Goal: Transaction & Acquisition: Subscribe to service/newsletter

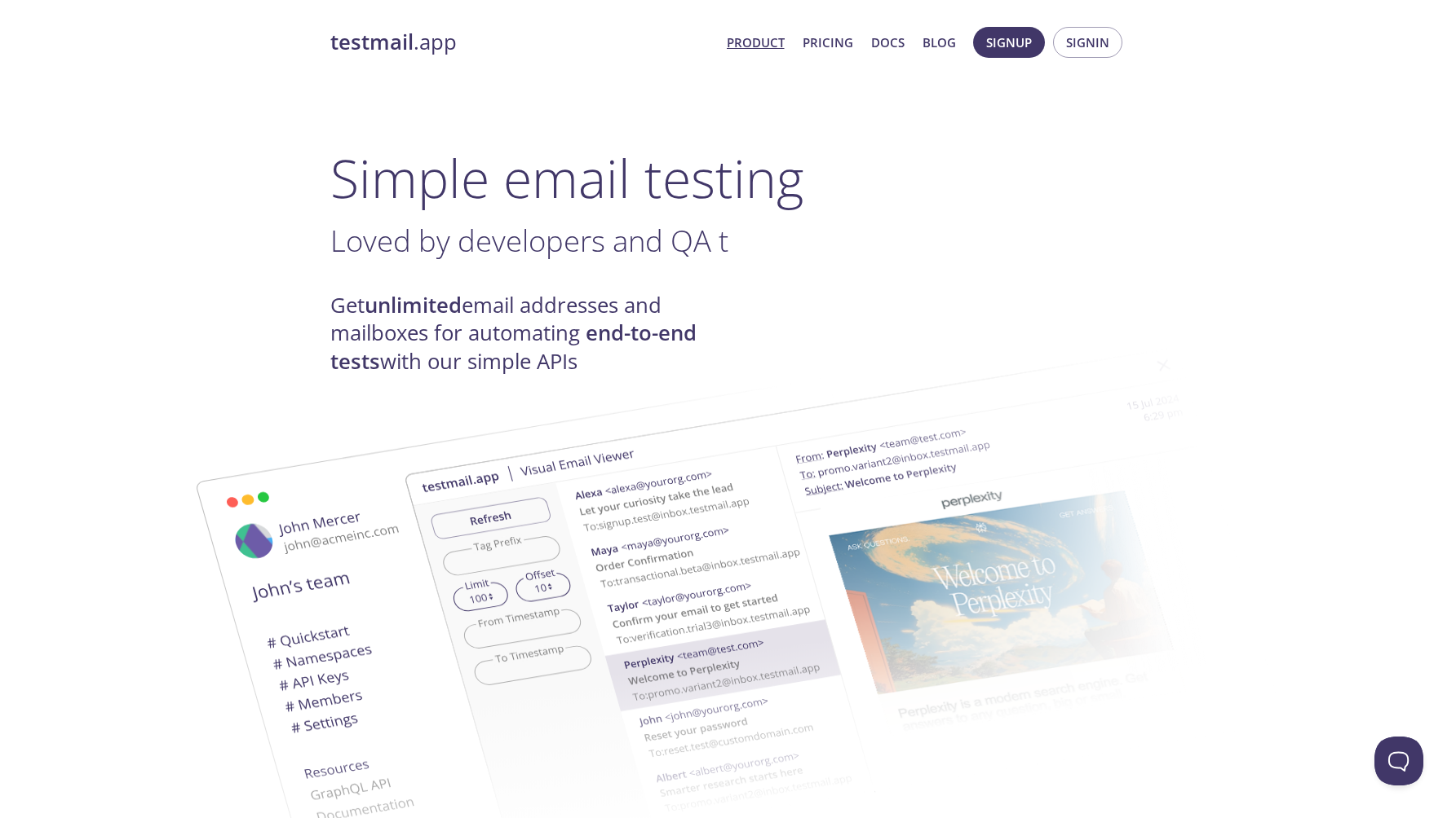
click at [378, 40] on strong "testmail" at bounding box center [372, 42] width 83 height 28
click at [827, 46] on link "Pricing" at bounding box center [827, 43] width 51 height 21
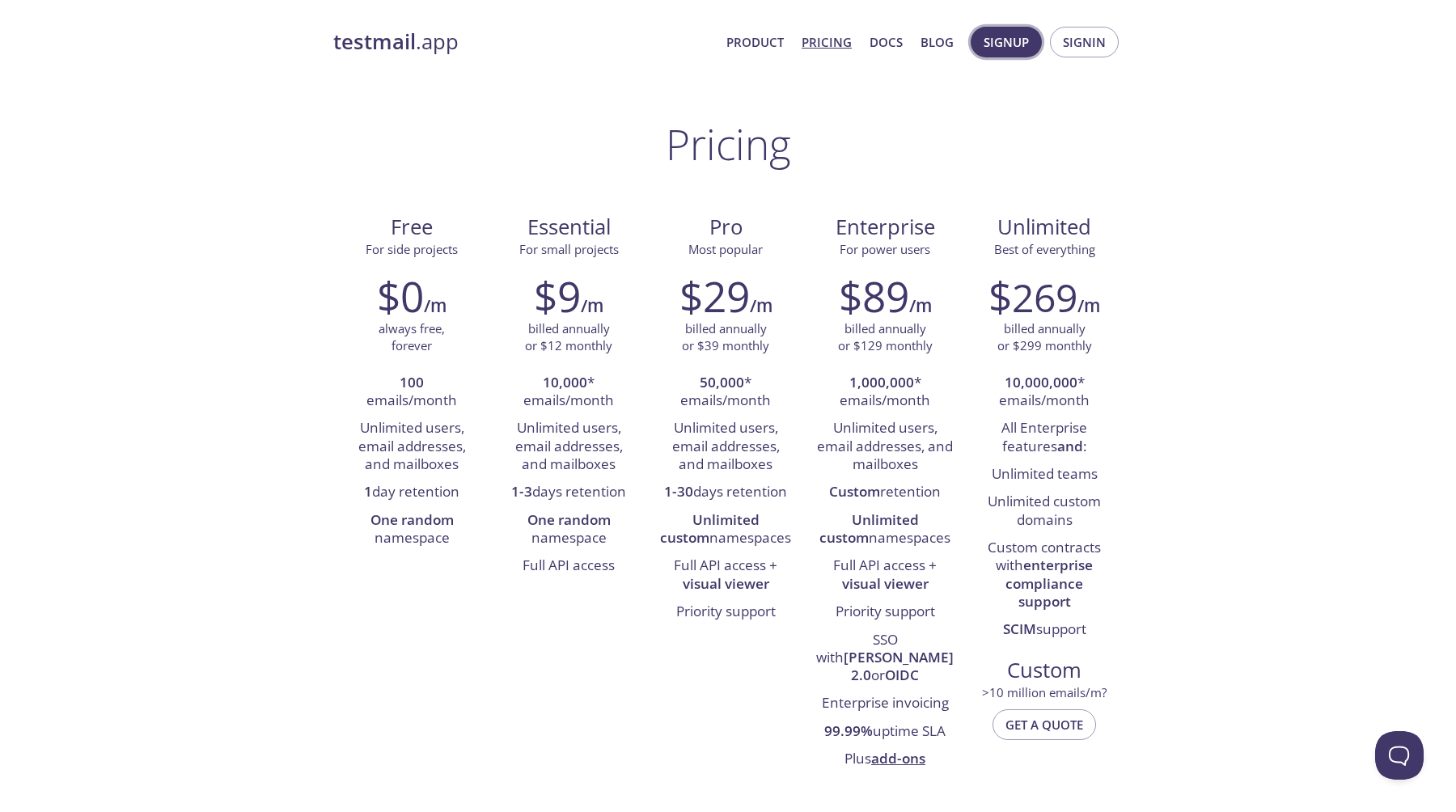
click at [1004, 47] on span "Signup" at bounding box center [1006, 42] width 46 height 21
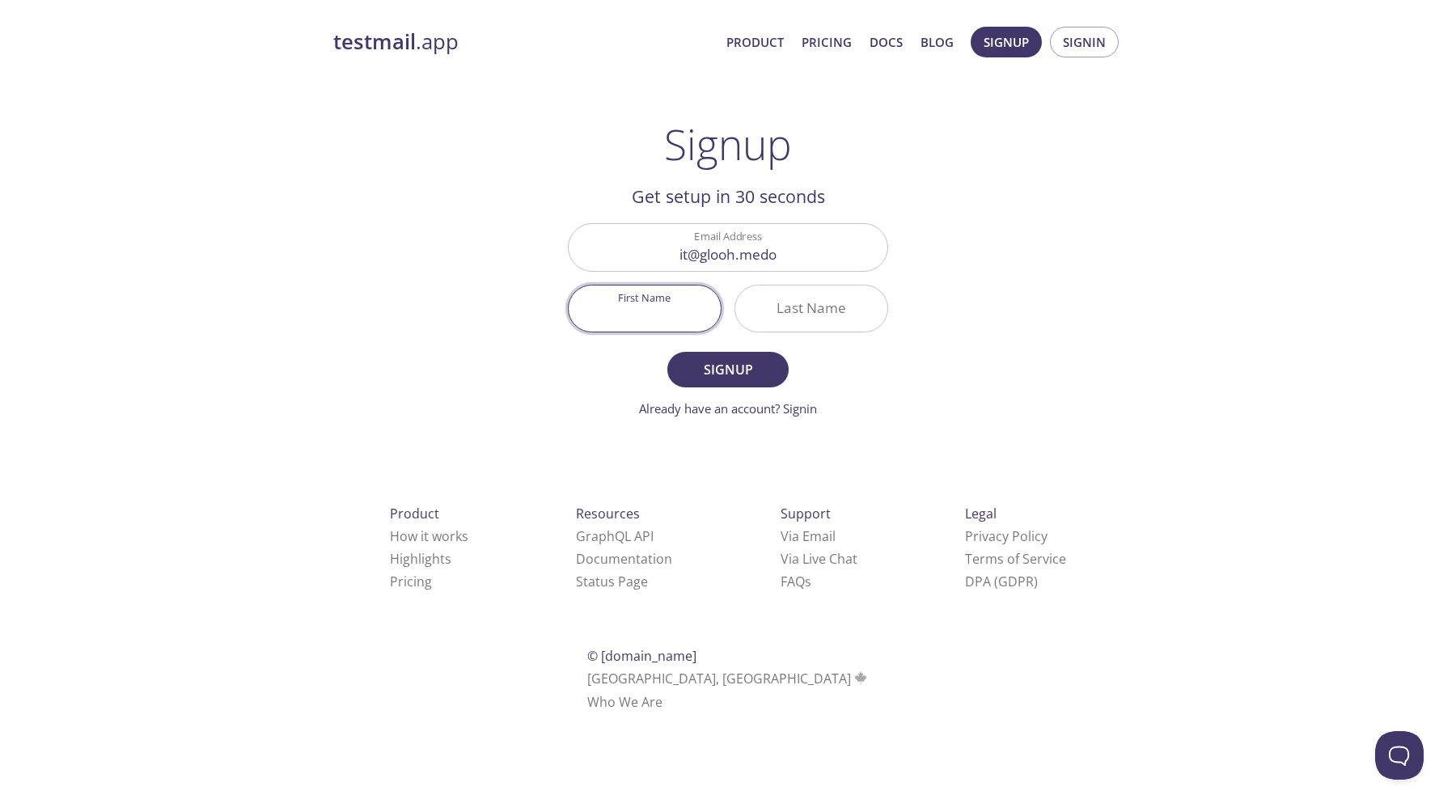
click at [796, 265] on input "it@glooh.medo" at bounding box center [728, 247] width 318 height 46
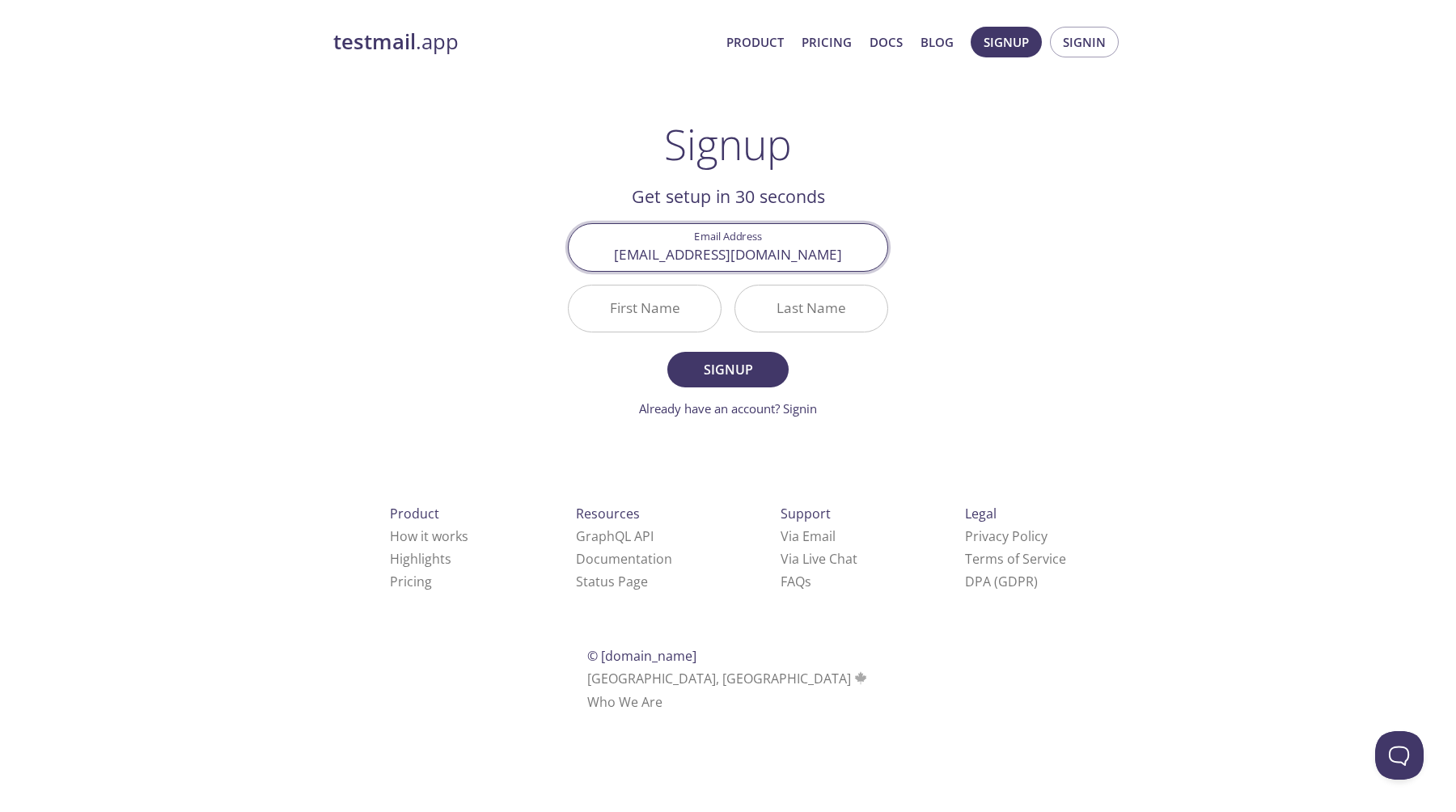
type input "[EMAIL_ADDRESS][DOMAIN_NAME]"
type input "Glooh"
type input "Media"
click at [754, 369] on span "Signup" at bounding box center [728, 369] width 85 height 23
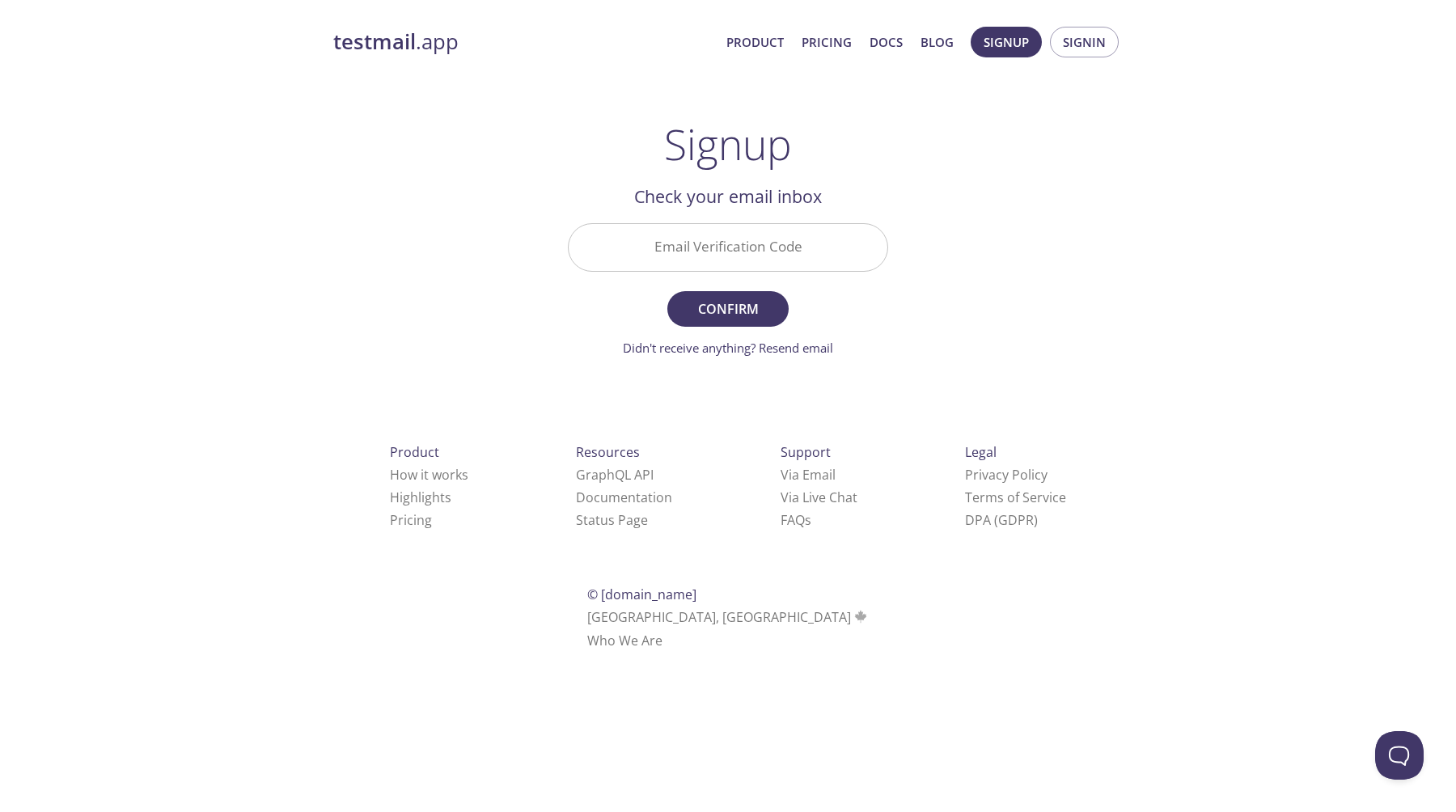
click at [659, 246] on input "Email Verification Code" at bounding box center [728, 247] width 318 height 46
paste input "GPLC2QF"
type input "GPLC2QF"
click at [668, 291] on button "Confirm" at bounding box center [728, 309] width 121 height 35
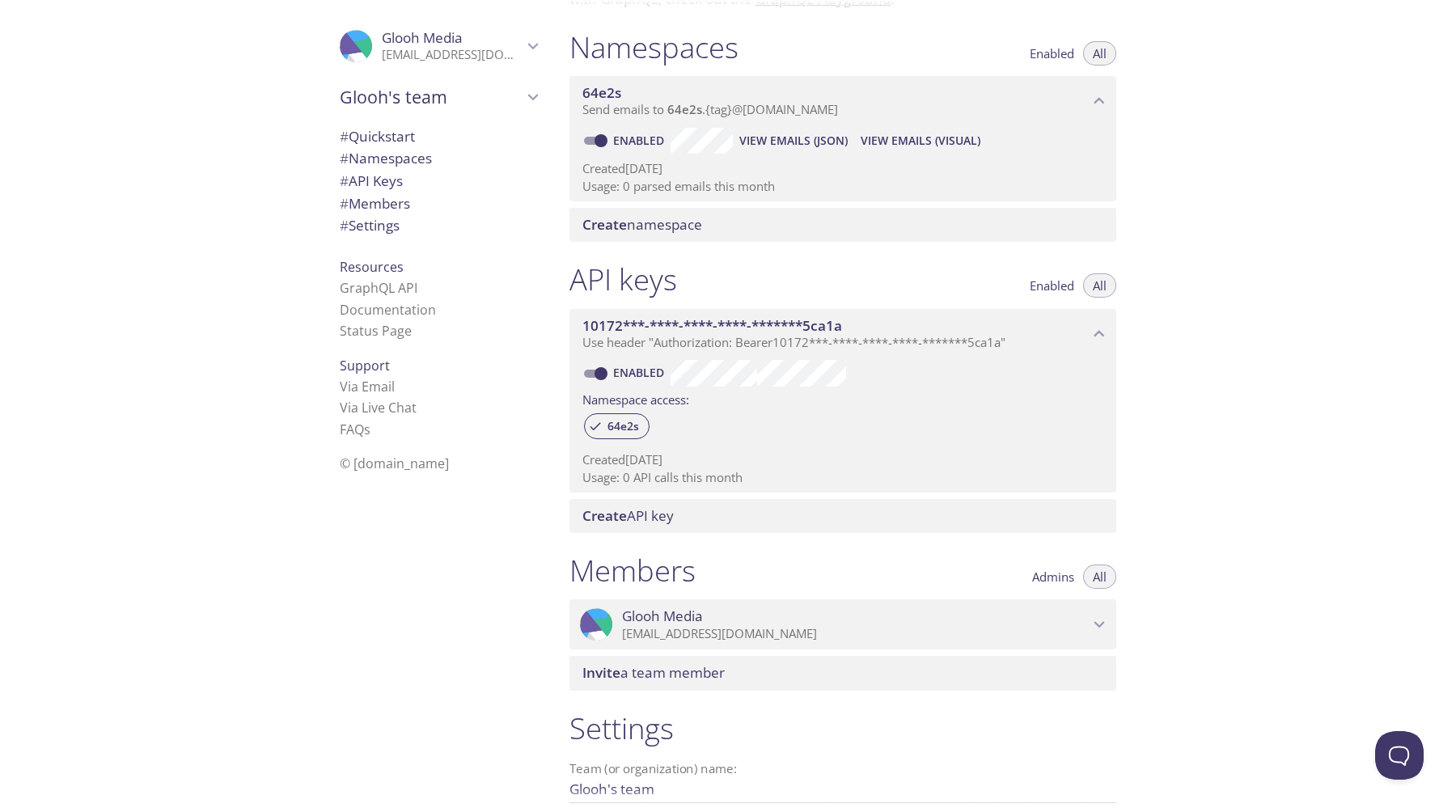
scroll to position [123, 0]
